Goal: Check status: Check status

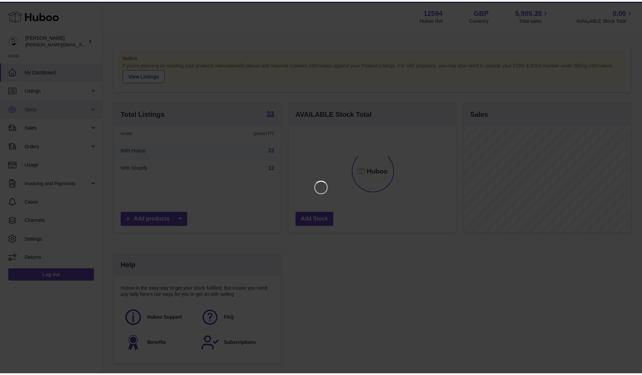
scroll to position [108, 169]
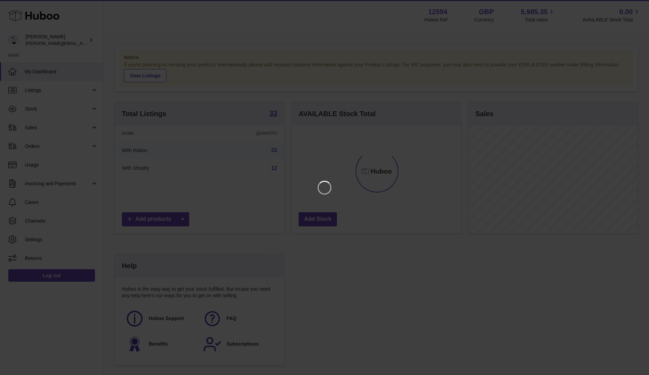
drag, startPoint x: 36, startPoint y: 112, endPoint x: 35, endPoint y: 128, distance: 16.0
click at [35, 128] on iframe at bounding box center [324, 187] width 621 height 347
click at [629, 8] on icon "Close" at bounding box center [631, 6] width 6 height 6
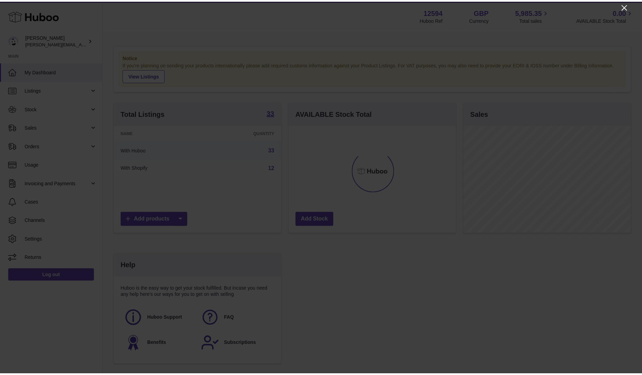
scroll to position [345066, 345006]
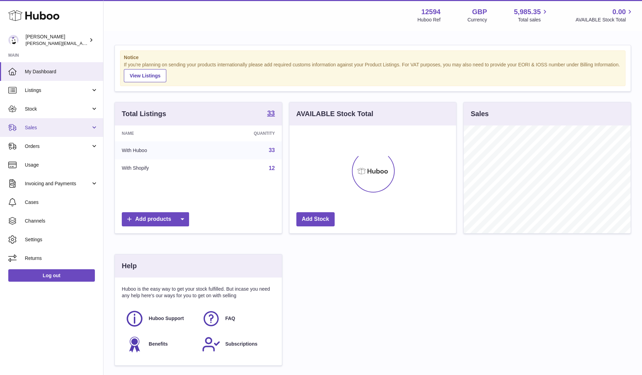
click at [53, 130] on link "Sales" at bounding box center [51, 127] width 103 height 19
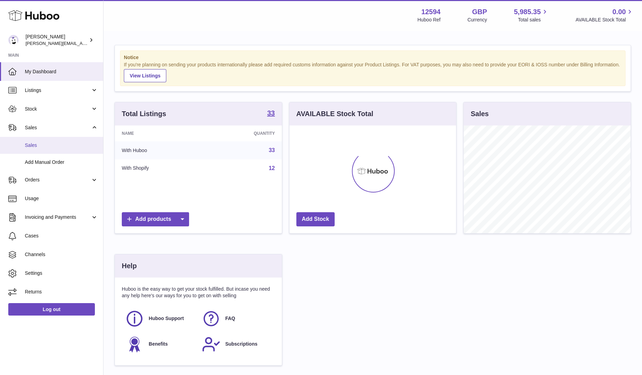
click at [41, 145] on span "Sales" at bounding box center [61, 145] width 73 height 7
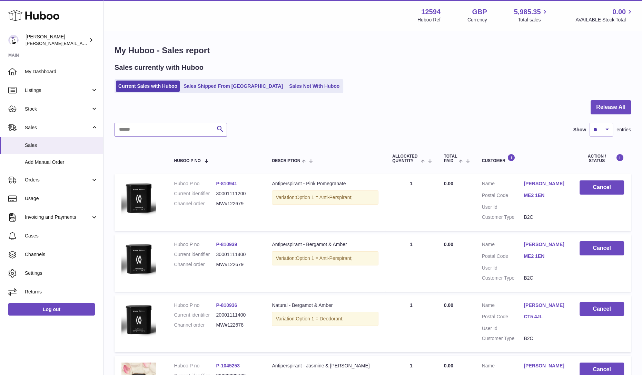
click at [161, 131] on input "text" at bounding box center [171, 130] width 113 height 14
paste input "*********"
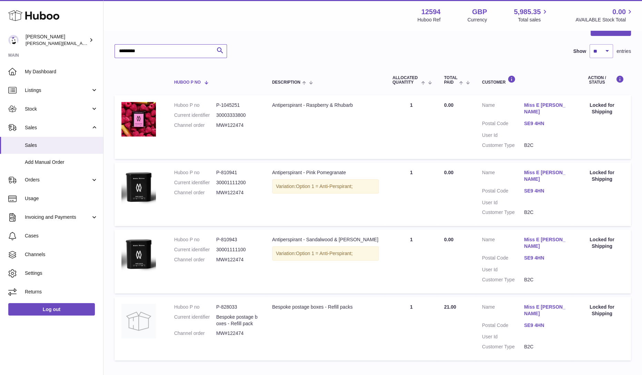
scroll to position [78, 0]
type input "*********"
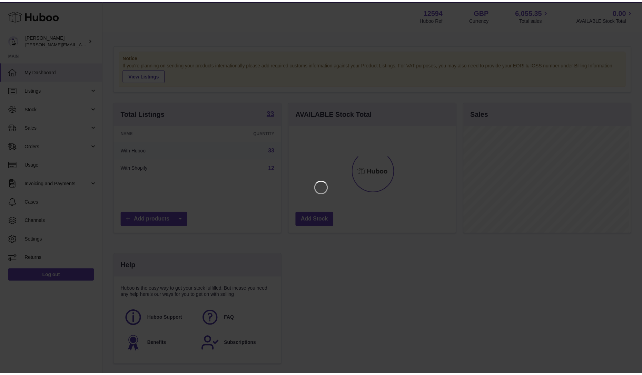
scroll to position [108, 169]
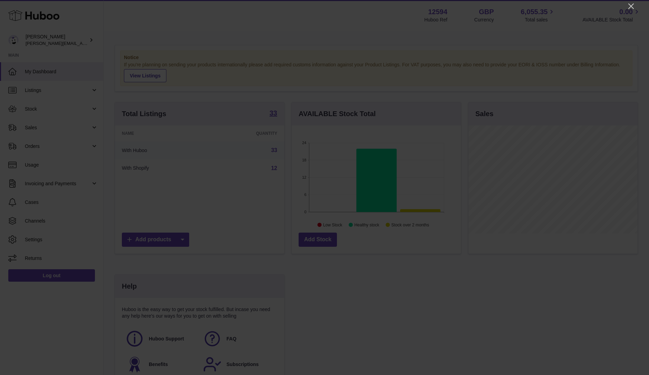
click at [635, 8] on div at bounding box center [324, 187] width 649 height 375
click at [629, 9] on icon "Close" at bounding box center [631, 6] width 8 height 8
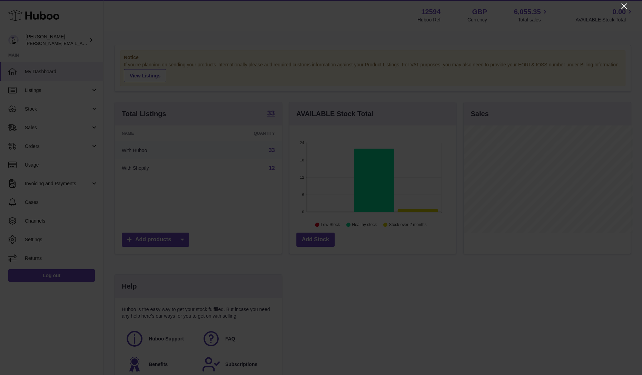
scroll to position [345066, 345006]
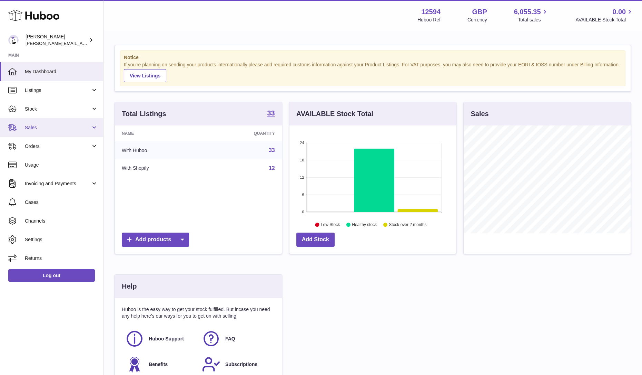
click at [58, 126] on span "Sales" at bounding box center [58, 127] width 66 height 7
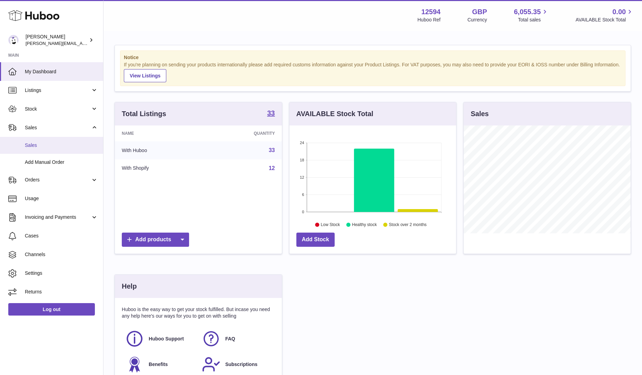
click at [45, 151] on link "Sales" at bounding box center [51, 145] width 103 height 17
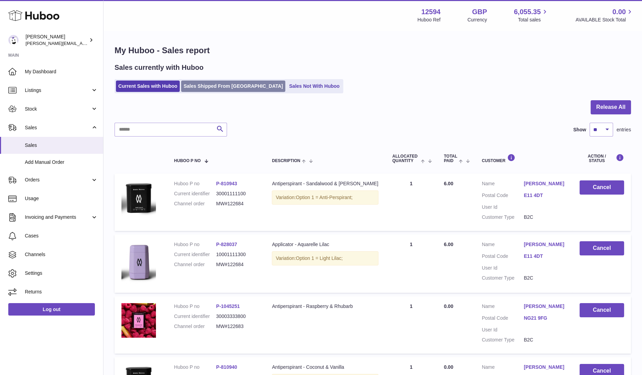
click at [211, 88] on link "Sales Shipped From [GEOGRAPHIC_DATA]" at bounding box center [233, 85] width 104 height 11
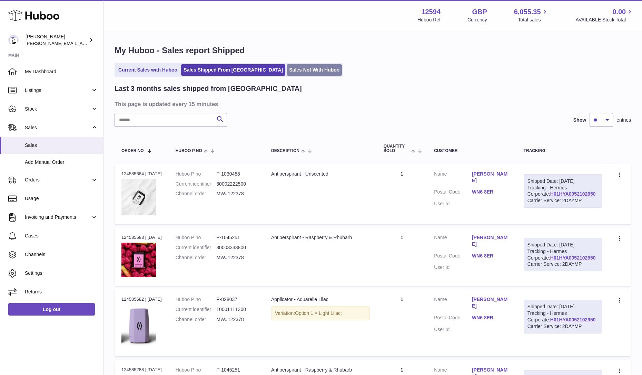
click at [287, 67] on link "Sales Not With Huboo" at bounding box center [314, 69] width 55 height 11
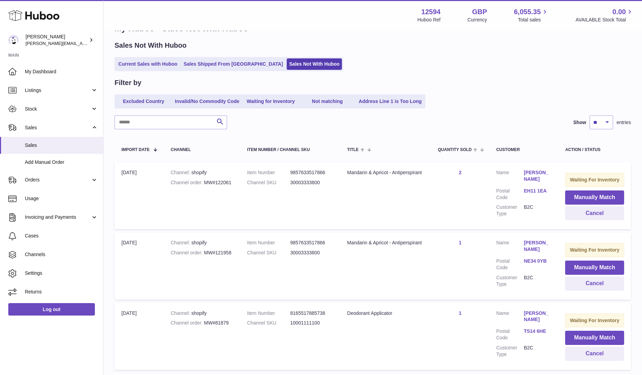
scroll to position [21, 0]
drag, startPoint x: 231, startPoint y: 253, endPoint x: 206, endPoint y: 253, distance: 25.5
click at [206, 253] on div "Channel order MW#121958" at bounding box center [202, 253] width 62 height 7
copy div "MW#121958"
drag, startPoint x: 232, startPoint y: 182, endPoint x: 204, endPoint y: 183, distance: 28.0
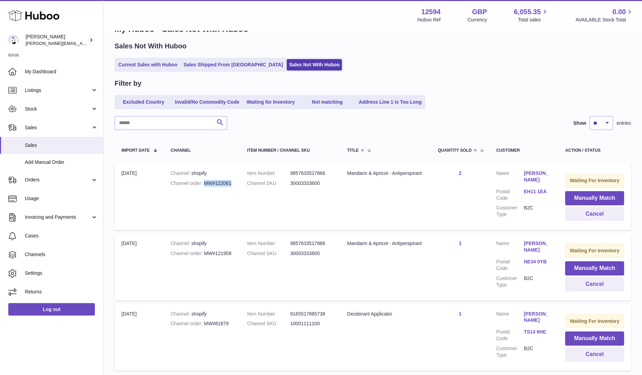
click at [204, 183] on div "Channel order MW#122061" at bounding box center [202, 183] width 62 height 7
copy div "MW#122061"
click at [164, 128] on input "text" at bounding box center [171, 123] width 113 height 14
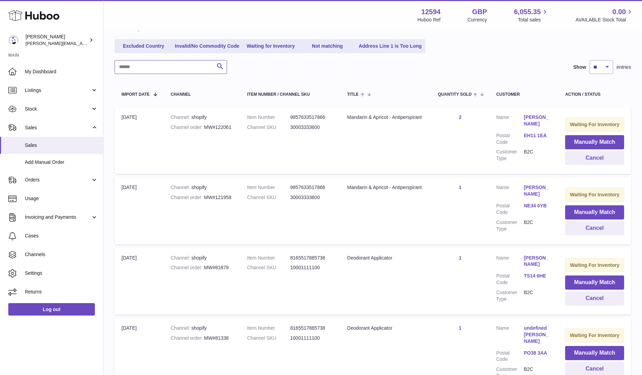
scroll to position [0, 0]
